Goal: Information Seeking & Learning: Check status

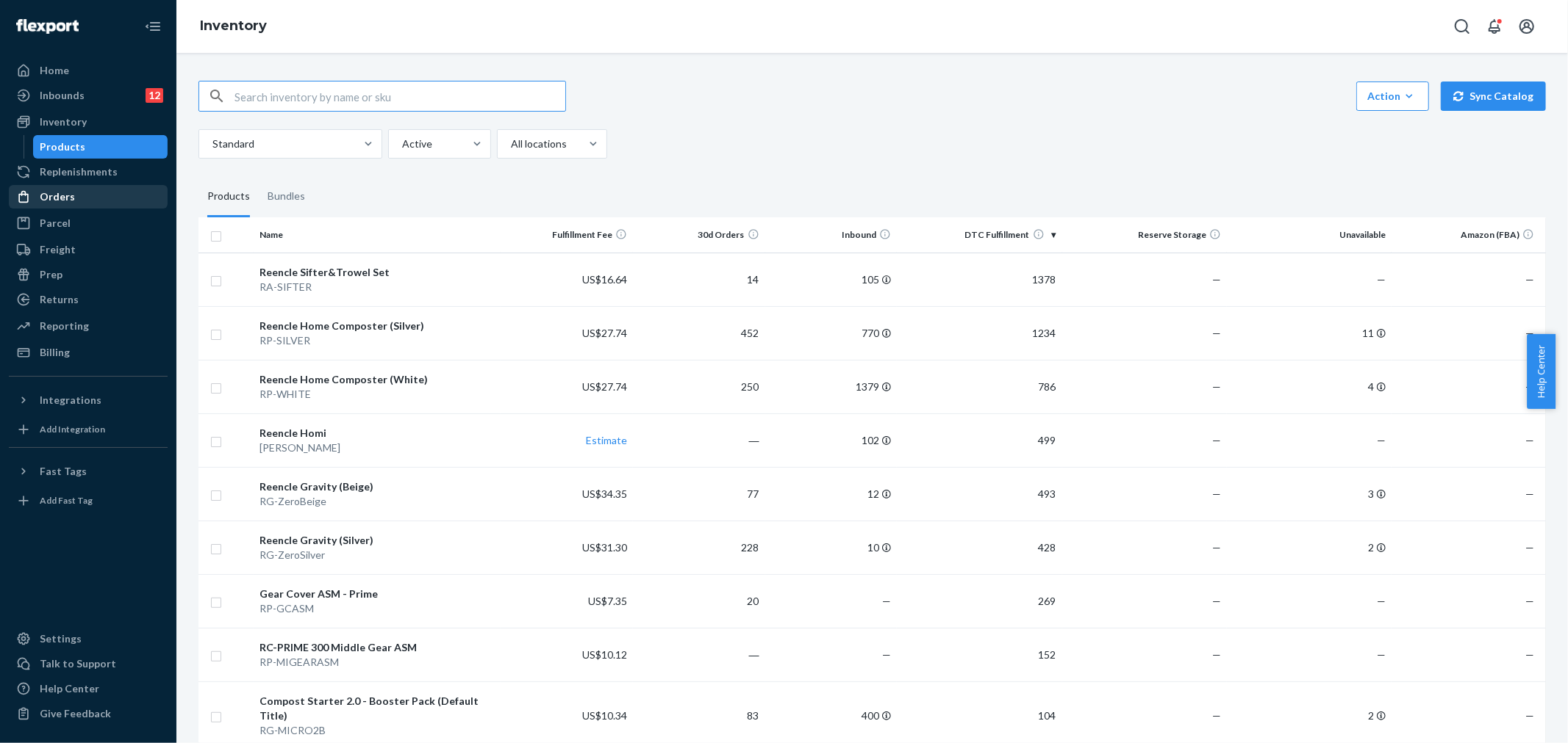
click at [85, 196] on div "Orders" at bounding box center [88, 197] width 156 height 21
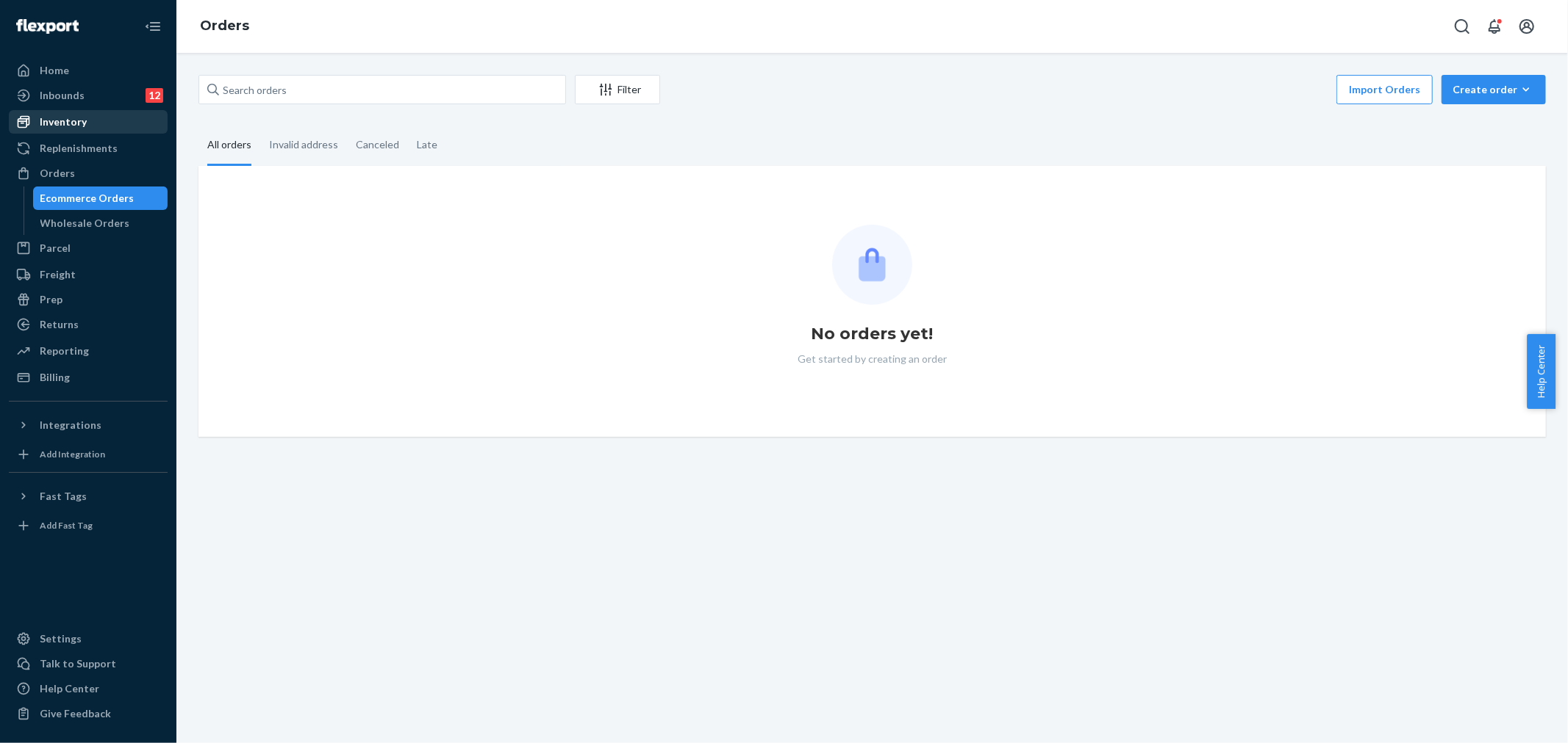
click at [73, 127] on div "Inventory" at bounding box center [63, 121] width 47 height 14
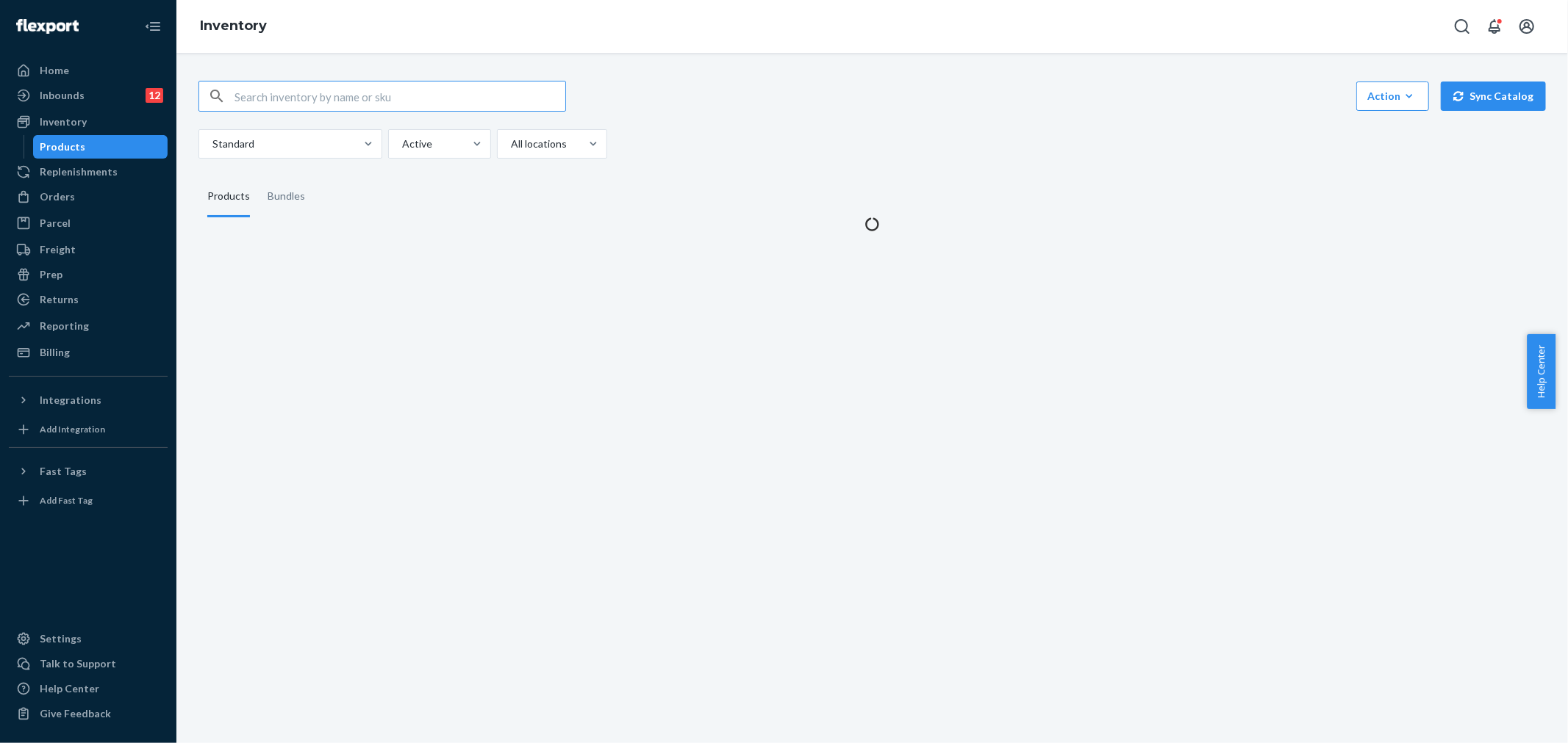
click at [327, 91] on input "text" at bounding box center [400, 95] width 331 height 30
type input "s"
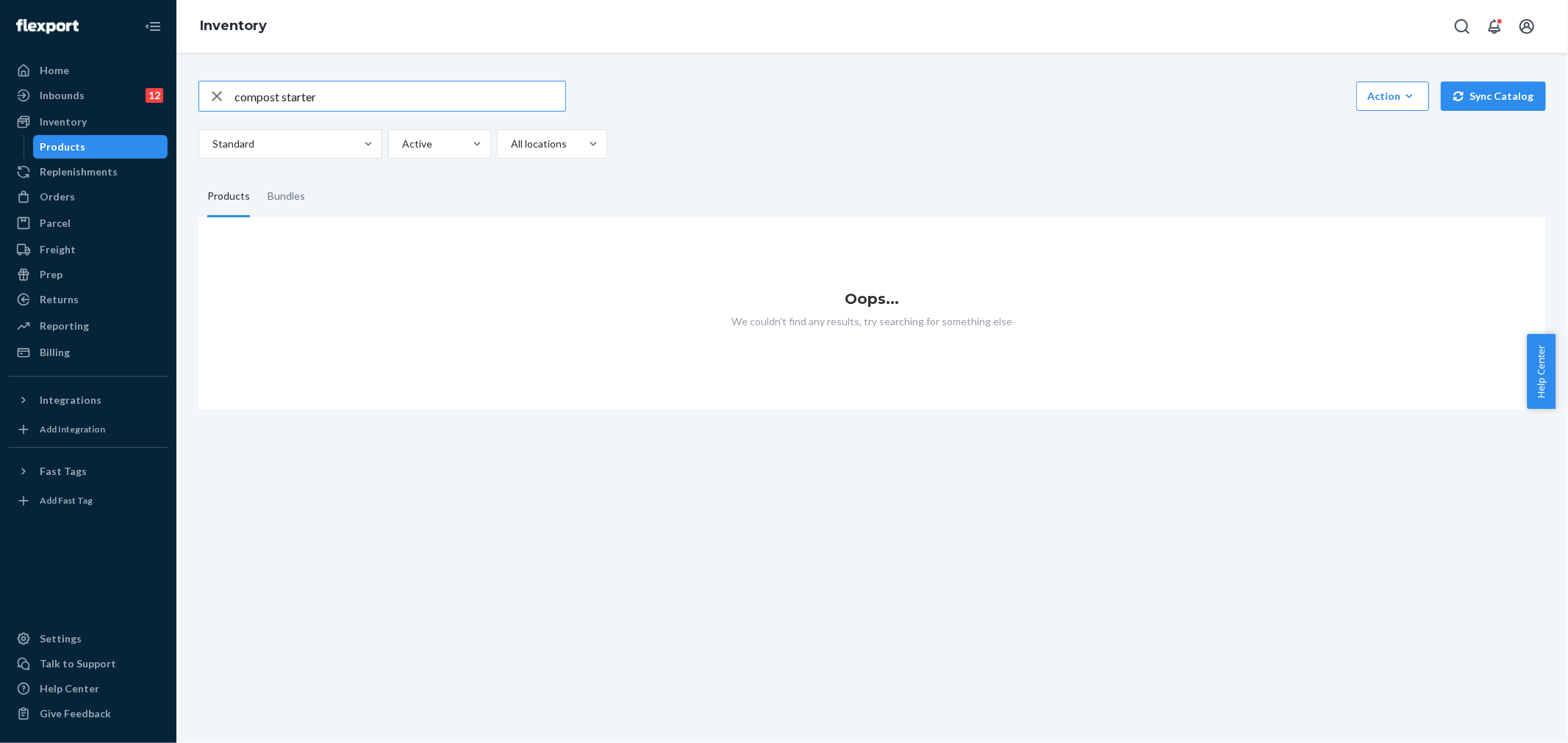
click at [328, 93] on input "compost starter" at bounding box center [400, 95] width 331 height 30
type input "compost"
click at [82, 190] on div "Orders" at bounding box center [88, 197] width 156 height 21
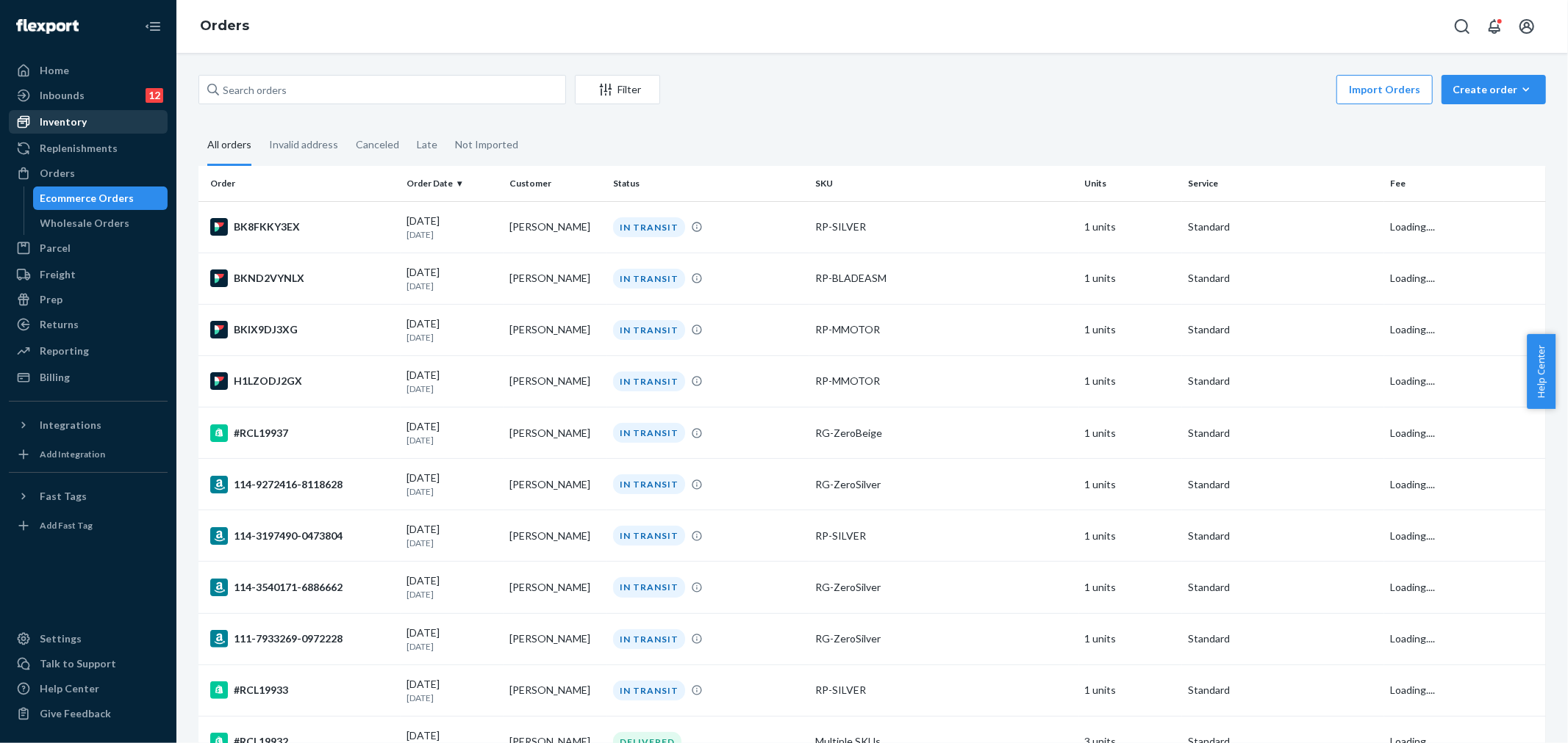
click at [85, 116] on div "Inventory" at bounding box center [88, 122] width 156 height 21
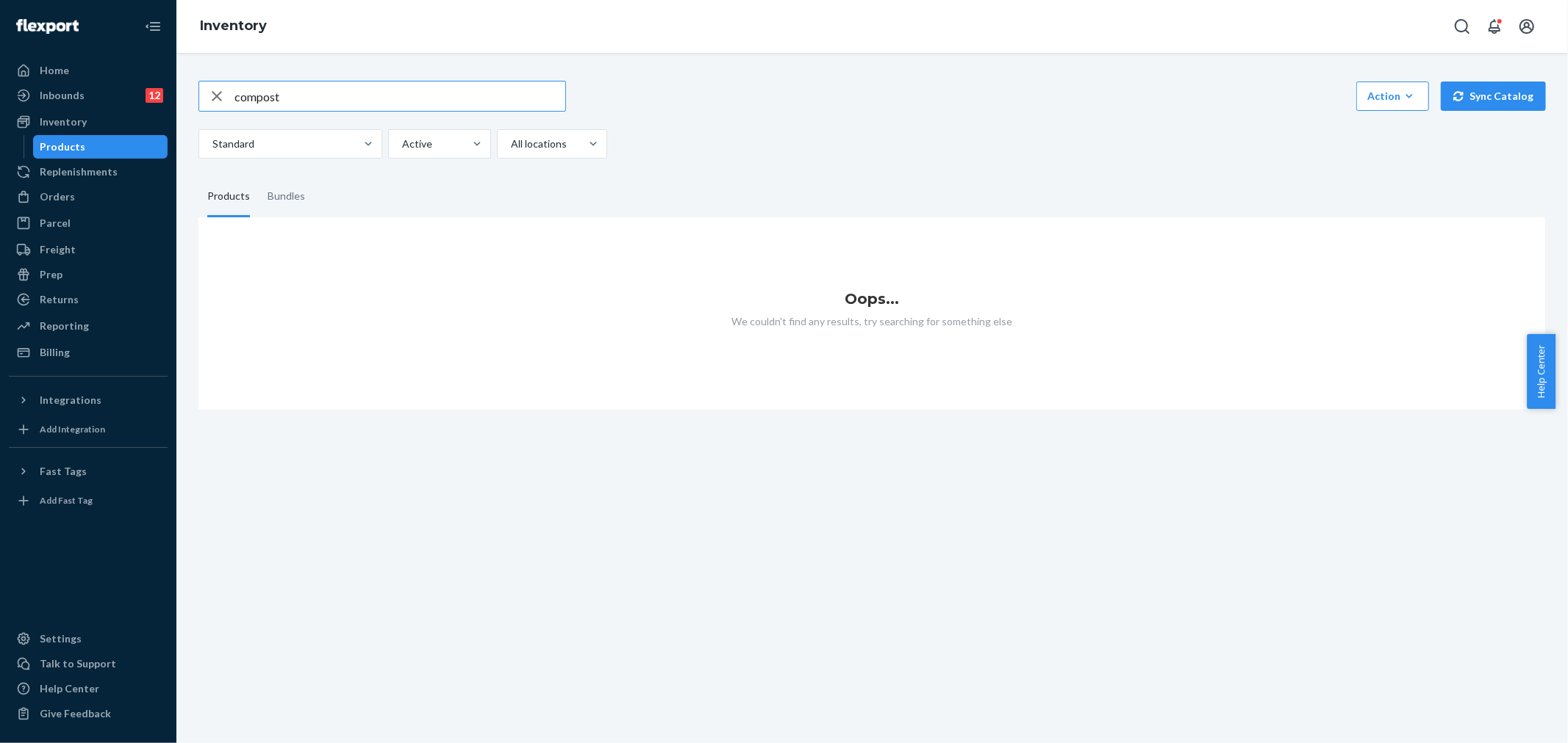
click at [289, 98] on input "compost" at bounding box center [400, 95] width 331 height 30
type input "c"
click at [289, 98] on input "compost" at bounding box center [400, 95] width 331 height 30
type input "mixing"
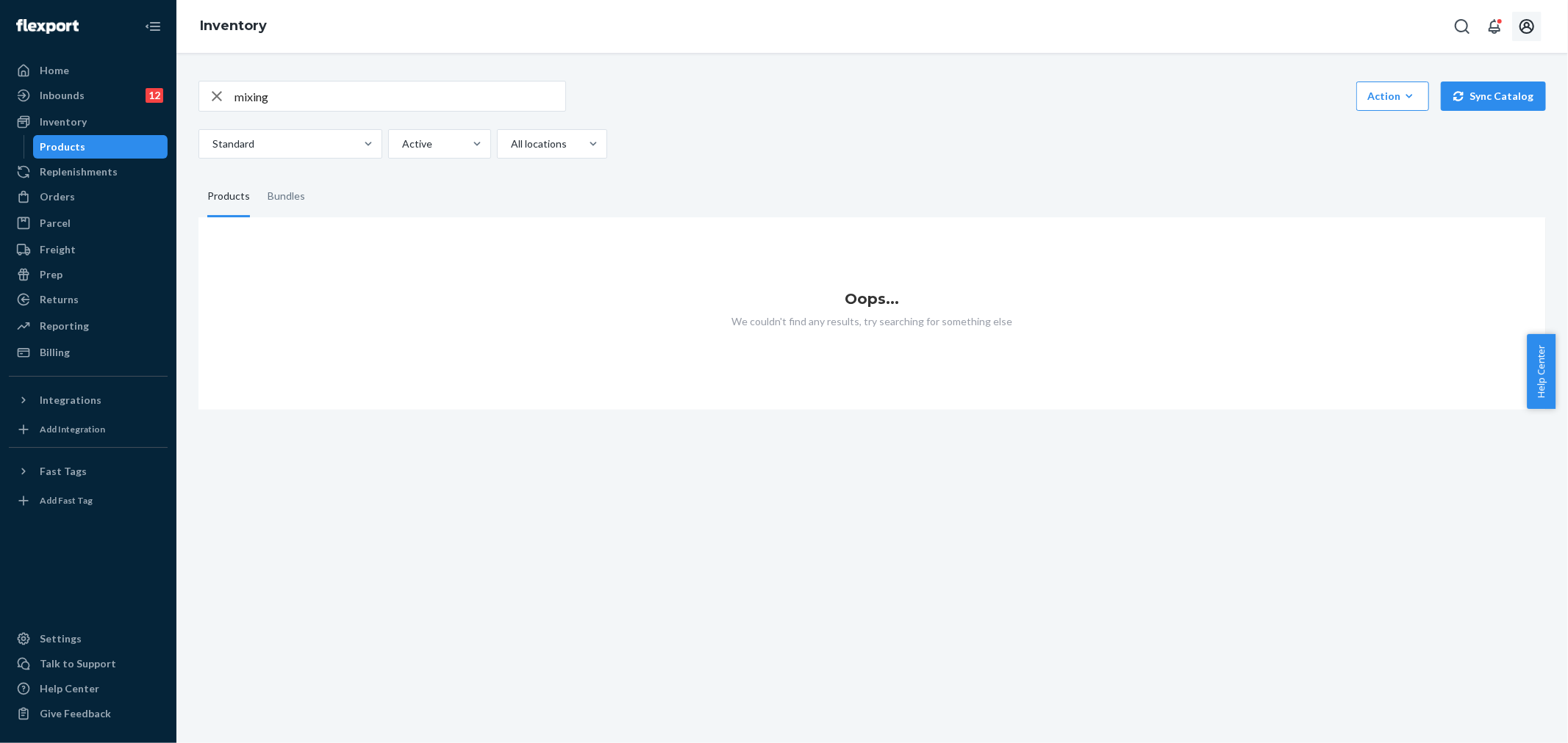
click at [1513, 27] on button "Open account menu" at bounding box center [1526, 26] width 30 height 30
click at [97, 33] on div at bounding box center [88, 26] width 158 height 52
click at [40, 28] on img at bounding box center [47, 26] width 62 height 14
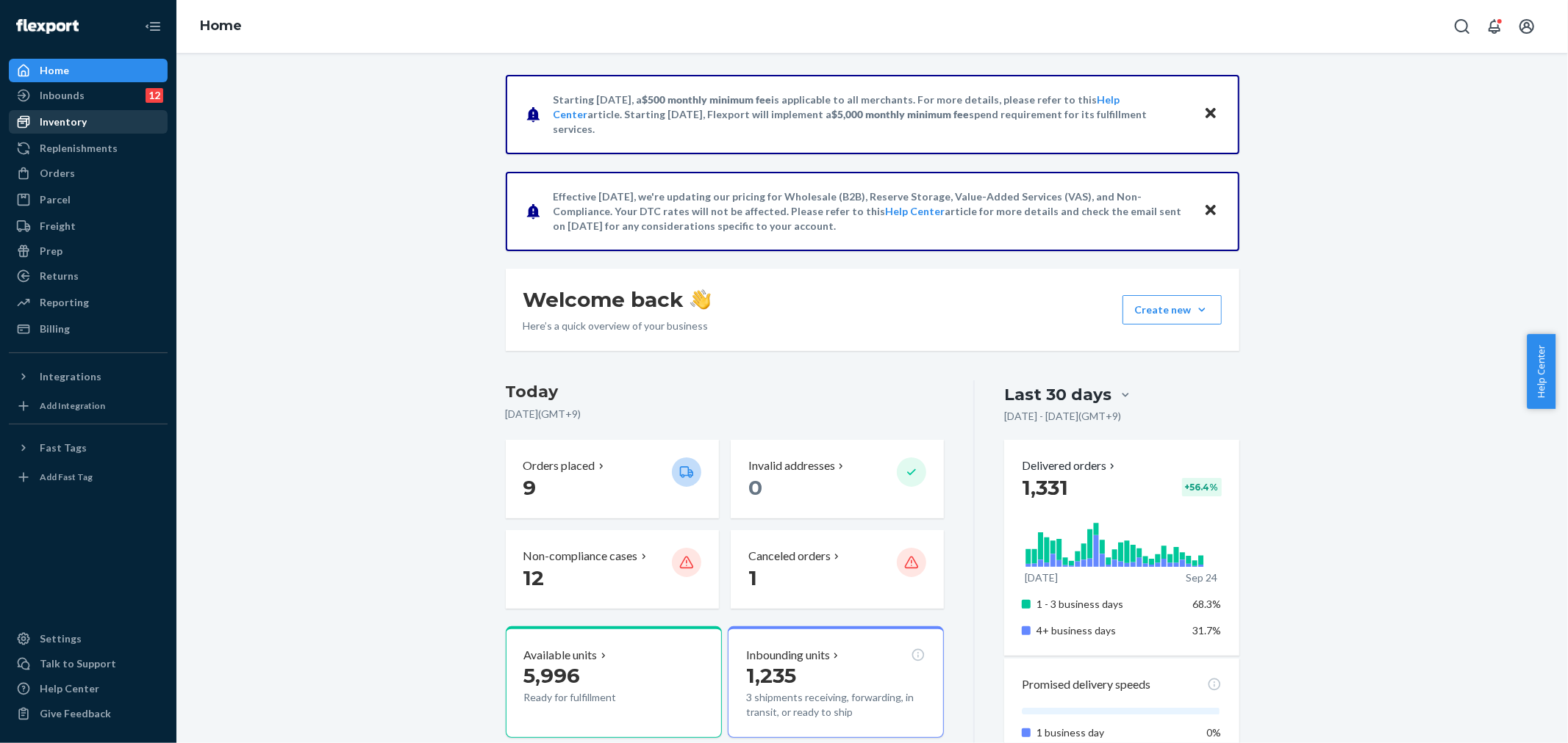
click at [77, 128] on div "Inventory" at bounding box center [63, 121] width 47 height 14
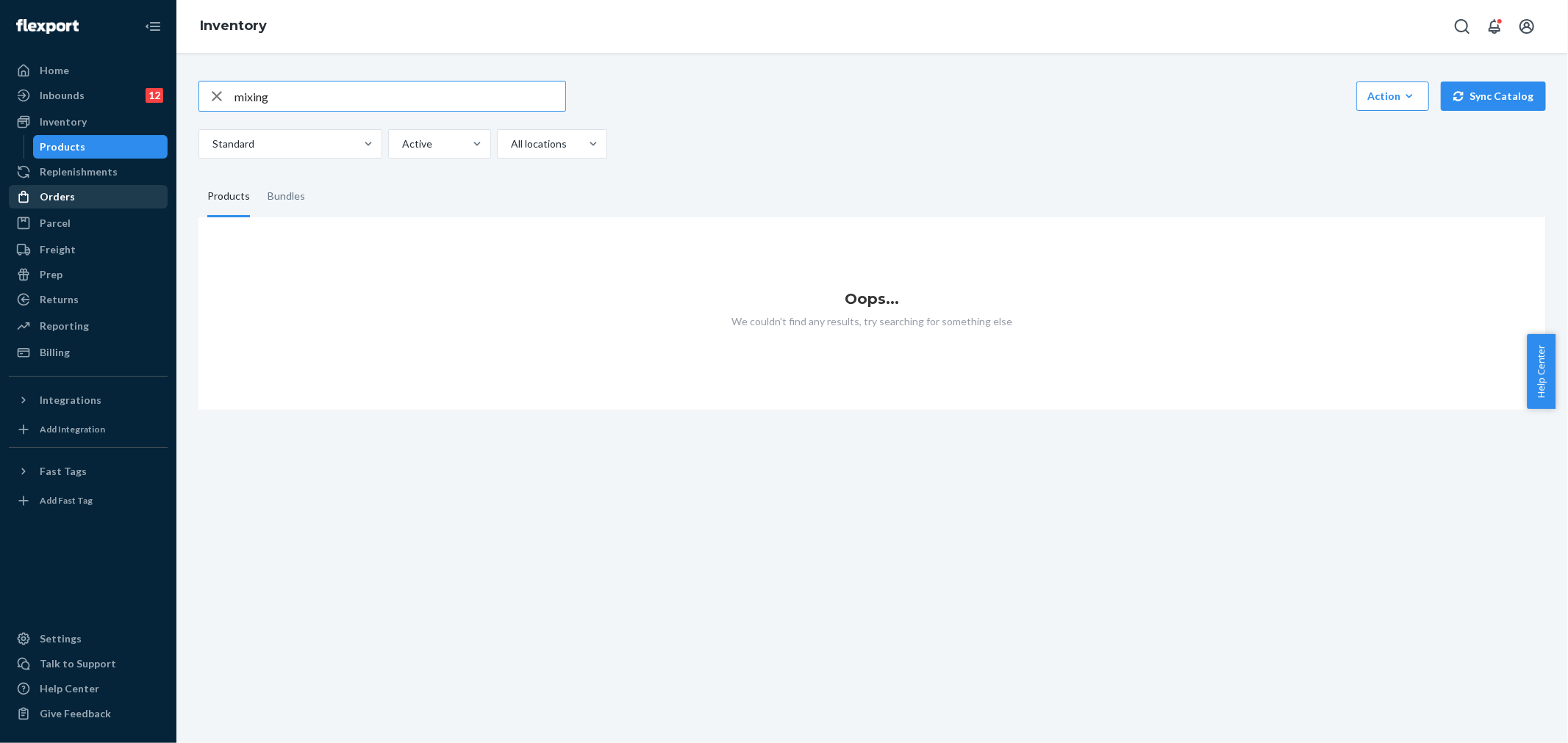
click at [91, 190] on div "Orders" at bounding box center [88, 197] width 156 height 21
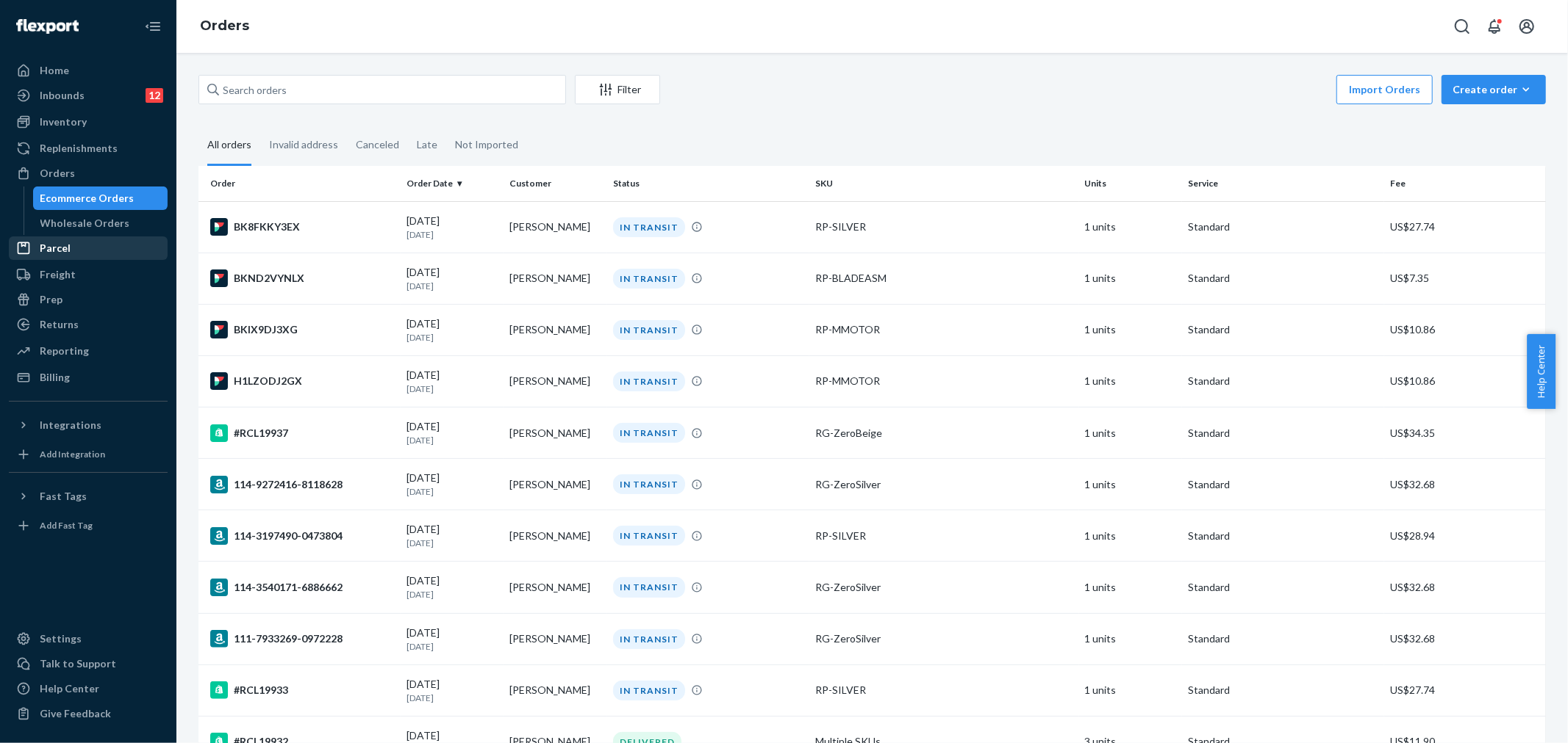
click at [91, 244] on div "Parcel" at bounding box center [88, 248] width 156 height 21
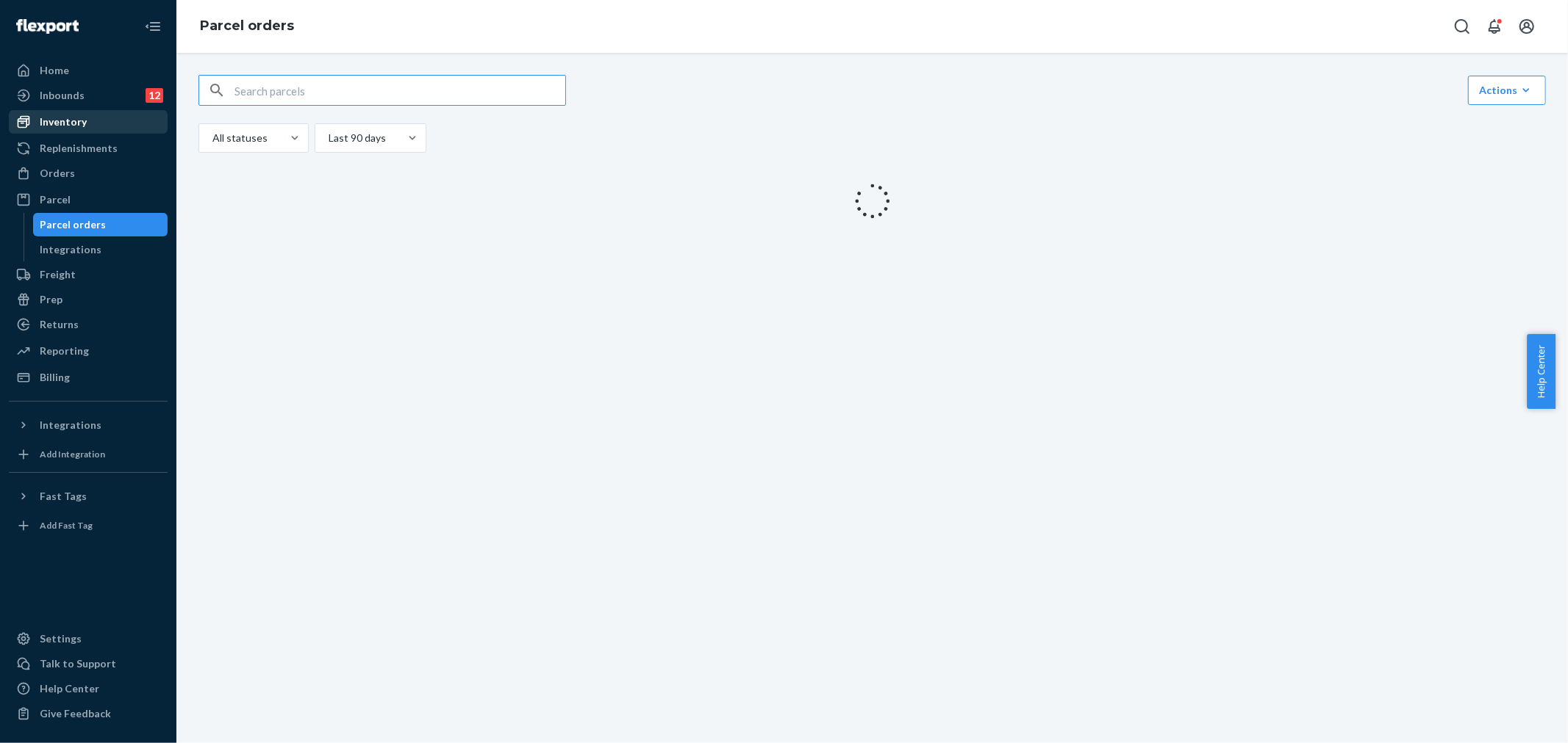
click at [94, 125] on div "Inventory" at bounding box center [88, 122] width 156 height 21
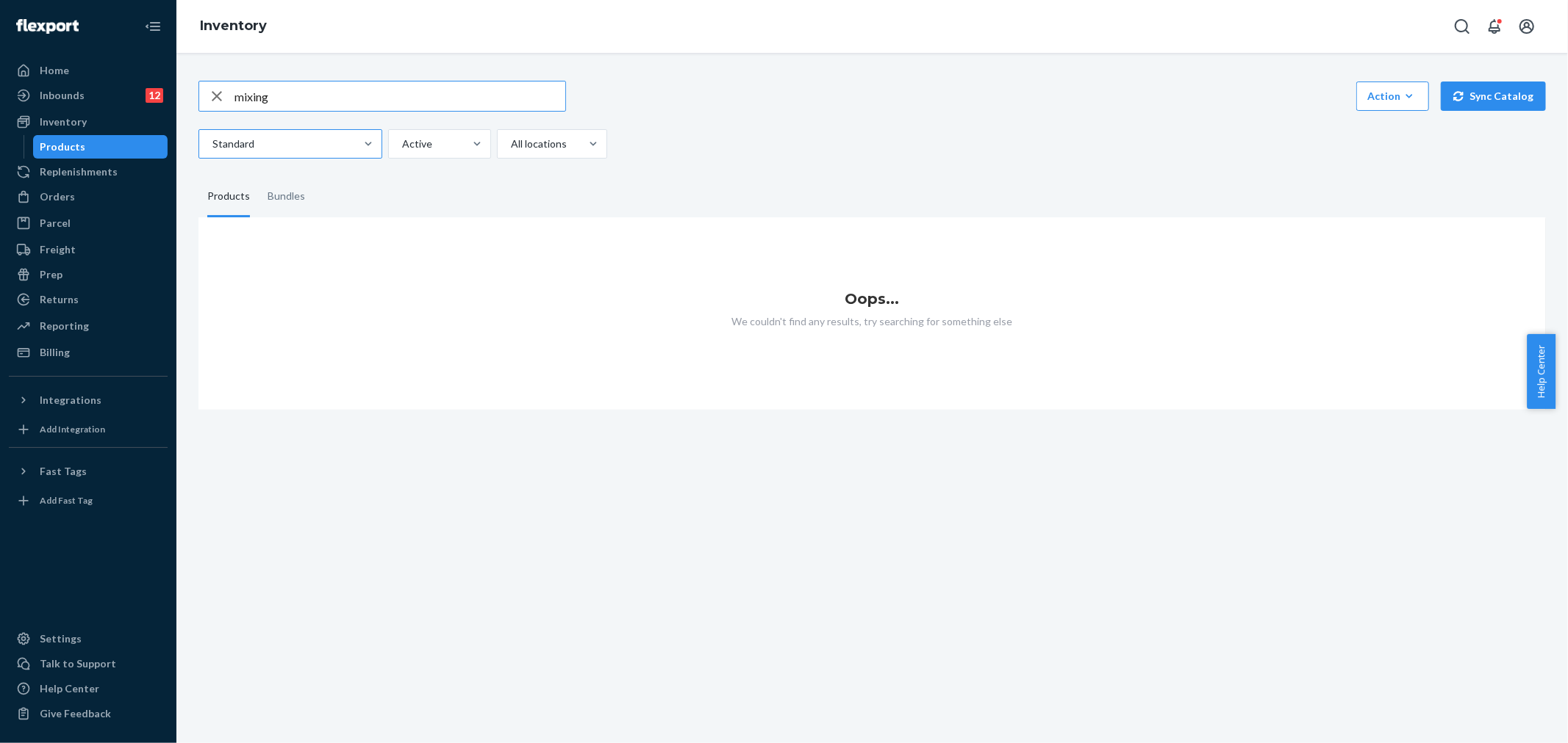
click at [296, 142] on div at bounding box center [288, 144] width 156 height 17
click at [213, 142] on input "Standard" at bounding box center [212, 143] width 2 height 14
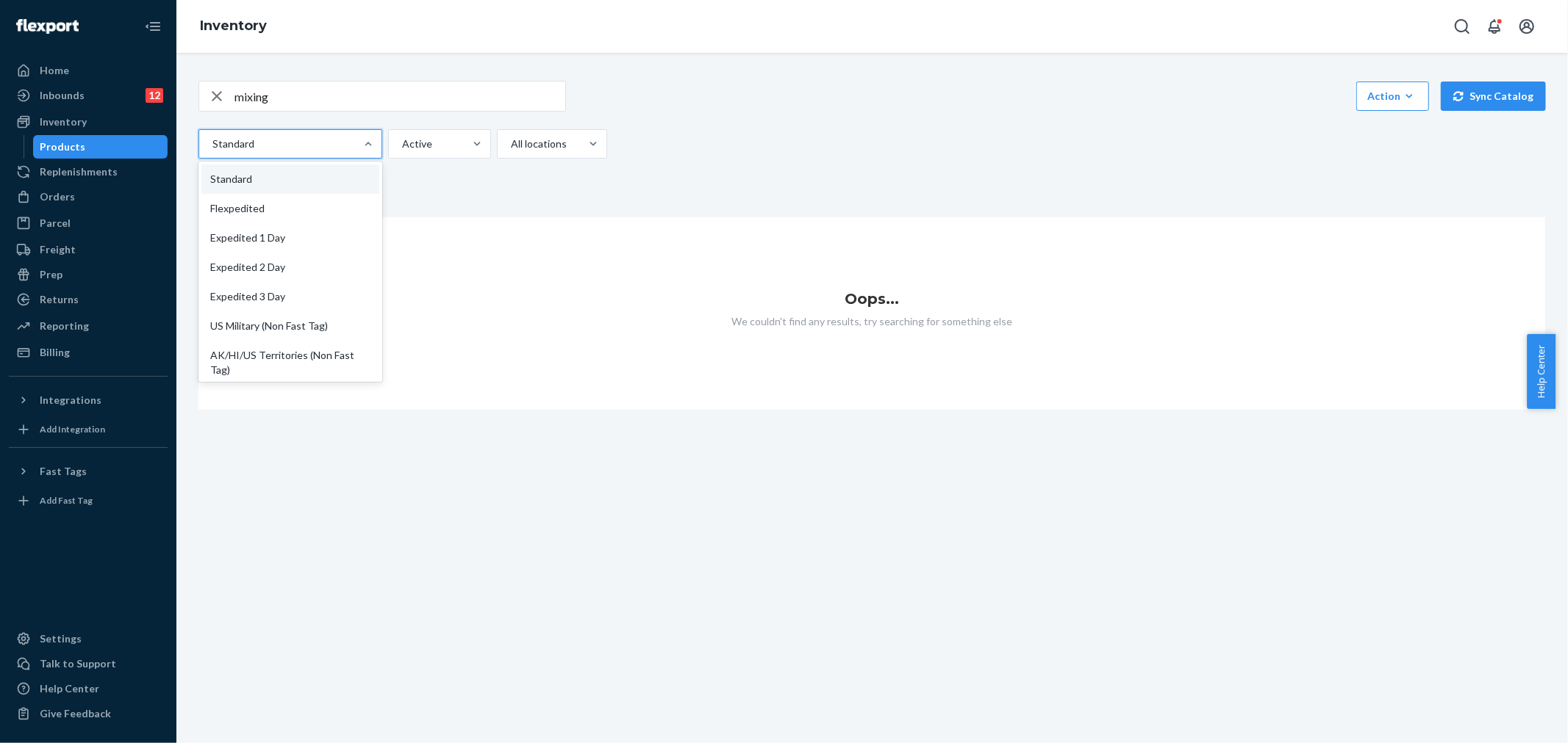
click at [482, 196] on fieldset "Products Bundles" at bounding box center [871, 196] width 1347 height 41
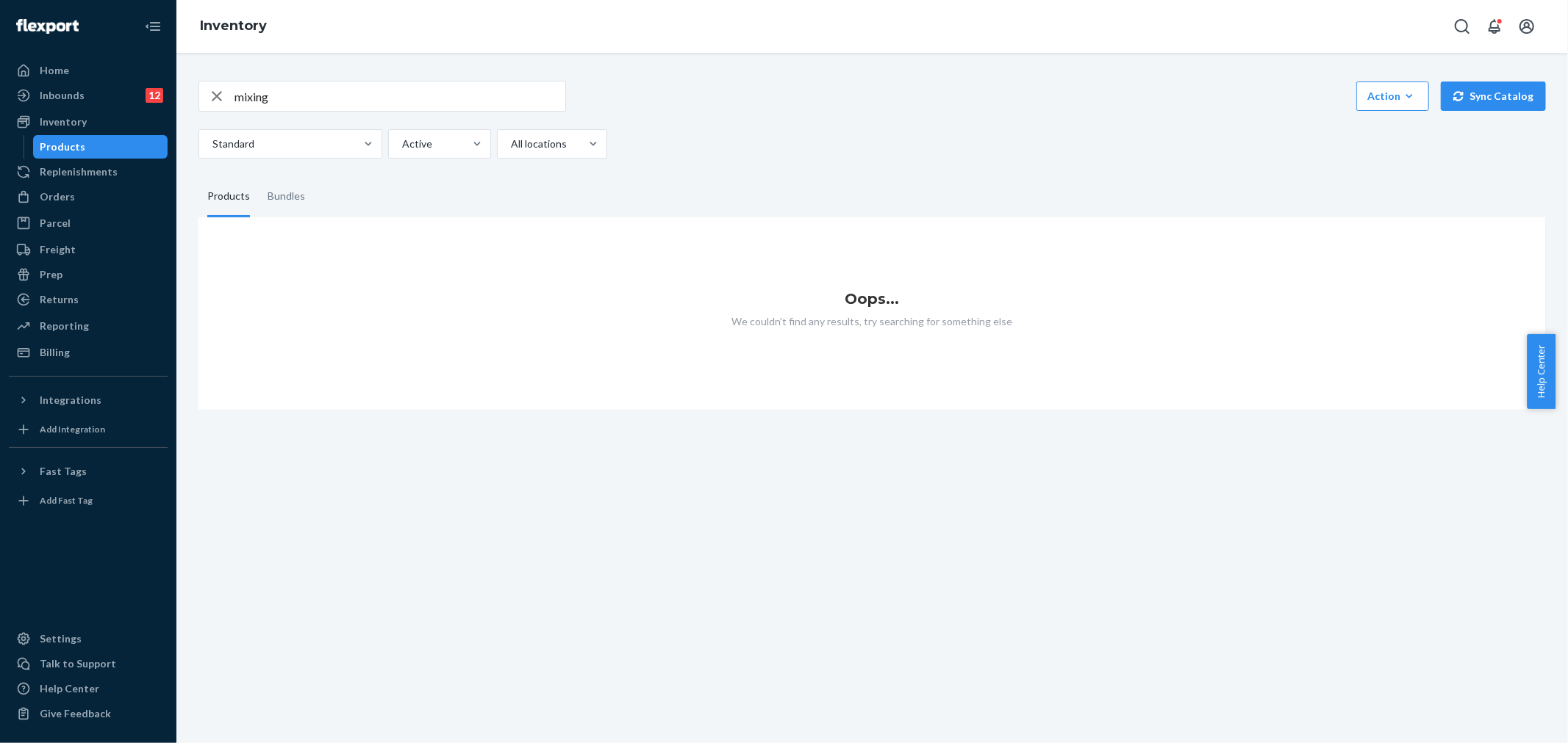
click at [328, 95] on input "mixing" at bounding box center [400, 95] width 331 height 30
type input "m"
type input "blade"
click at [260, 196] on div "Bundles" at bounding box center [286, 196] width 55 height 41
click at [259, 176] on input "Bundles" at bounding box center [259, 176] width 0 height 0
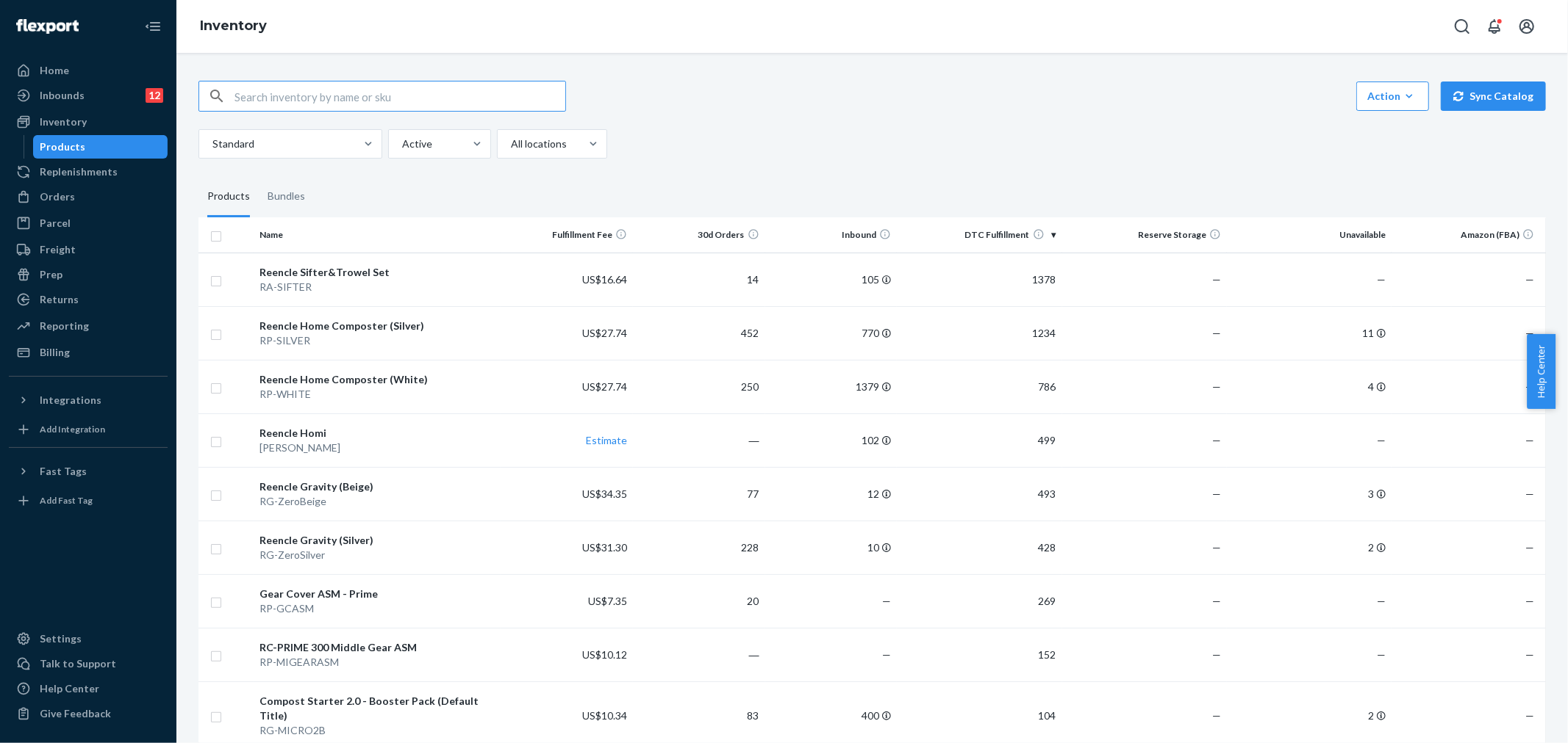
click at [363, 104] on input "text" at bounding box center [400, 95] width 331 height 30
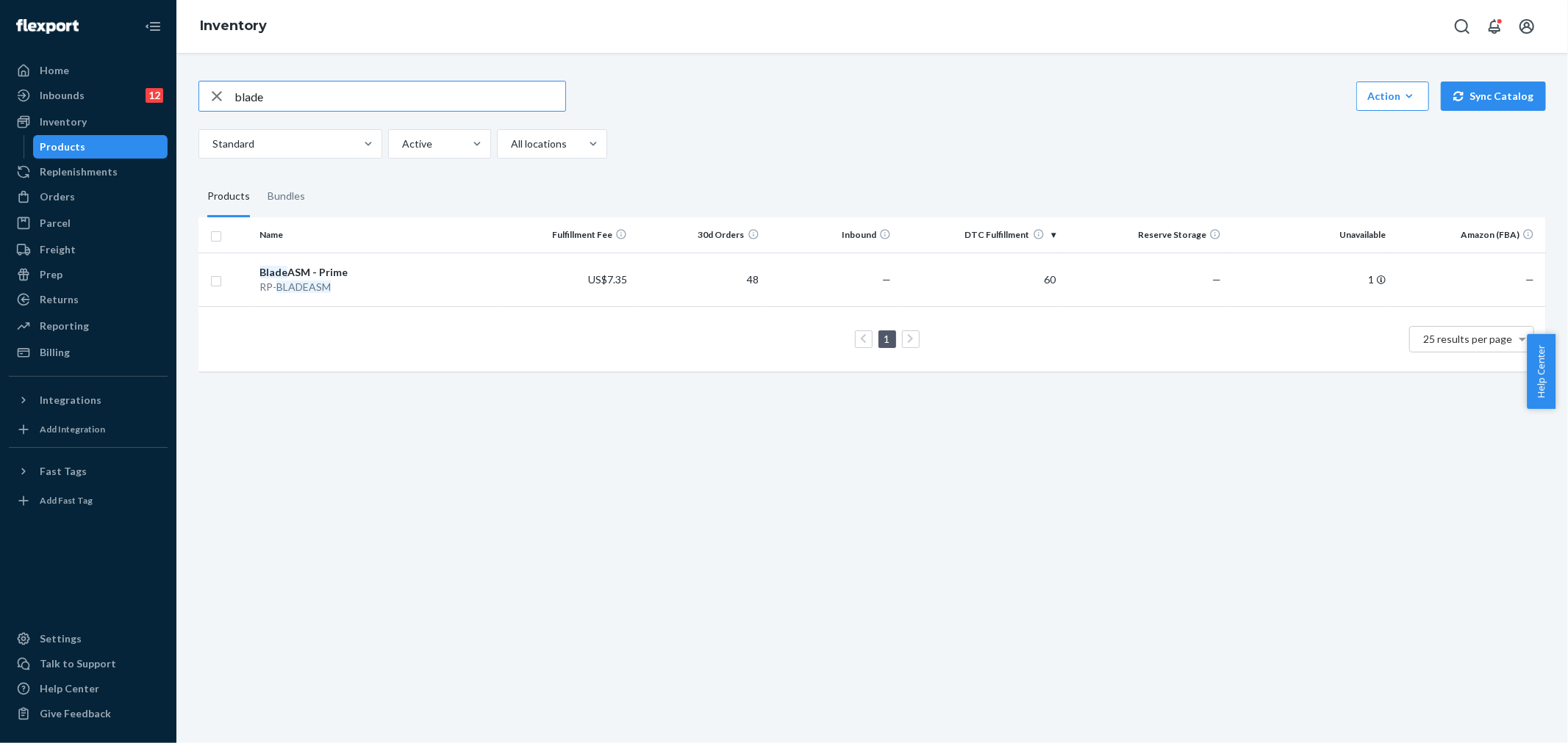
click at [273, 92] on input "blade" at bounding box center [400, 95] width 331 height 30
type input "b"
type input "compost"
